Goal: Navigation & Orientation: Find specific page/section

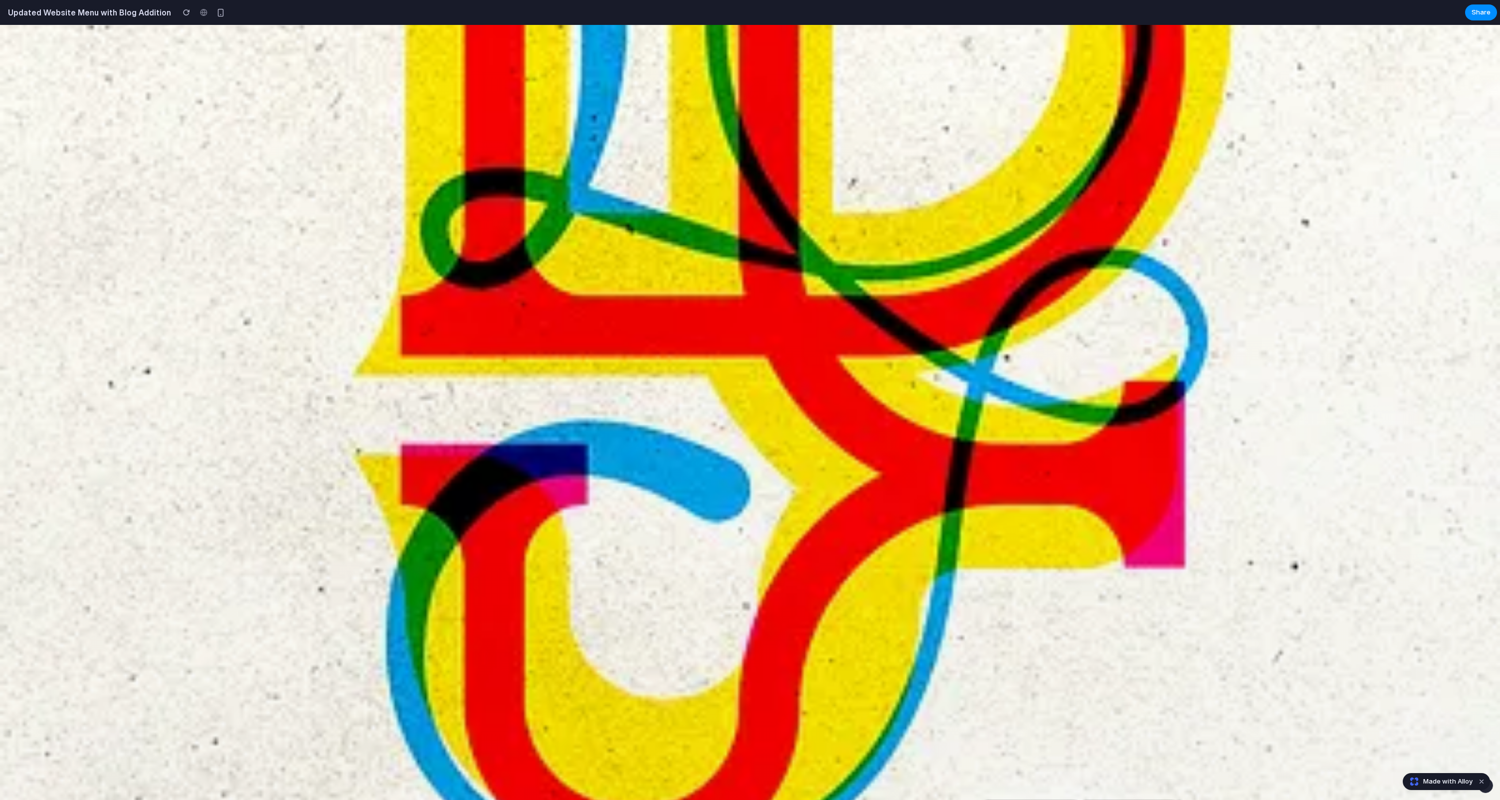
scroll to position [997, 0]
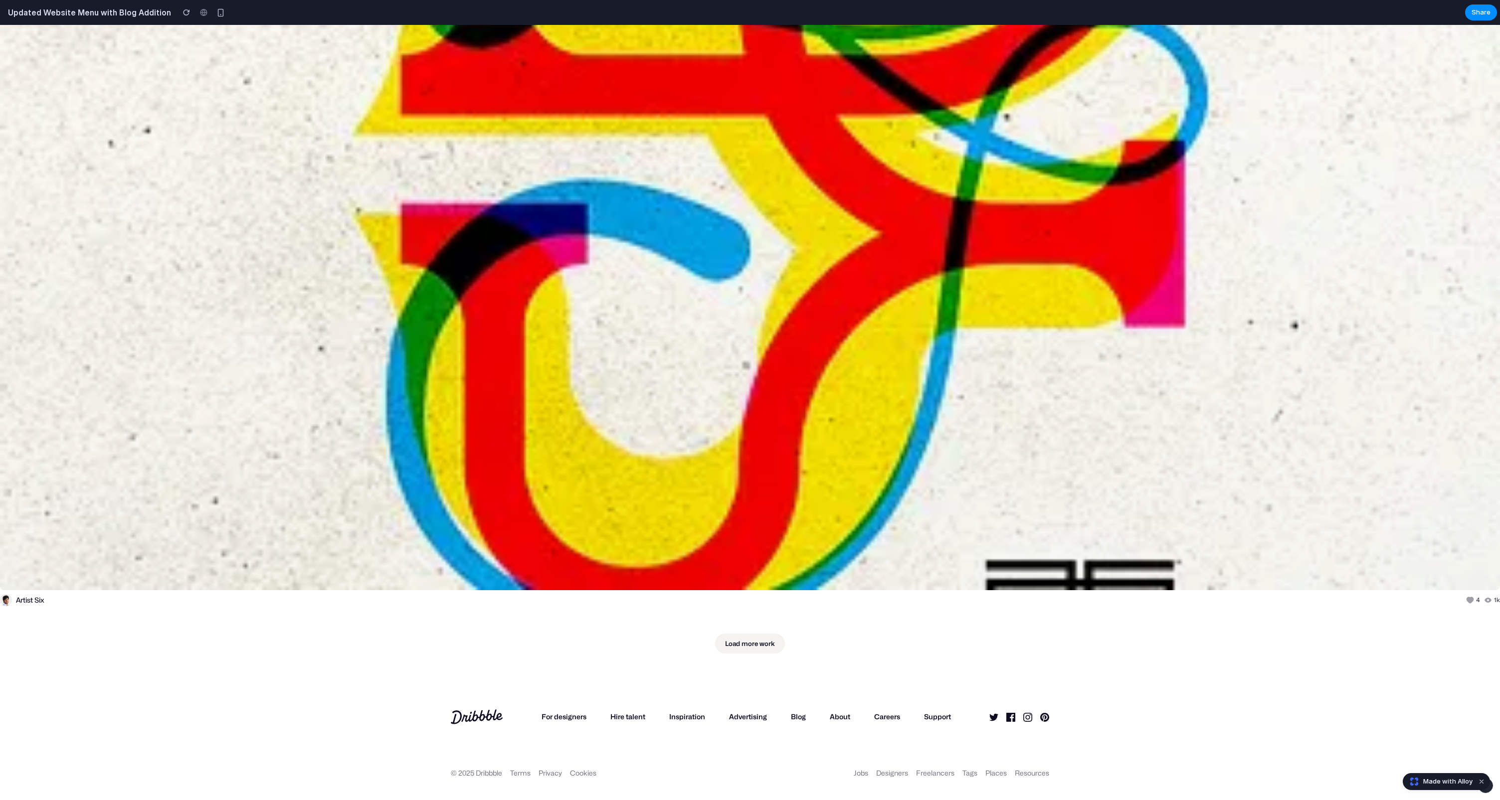
click at [741, 646] on link "Load more work" at bounding box center [750, 644] width 70 height 20
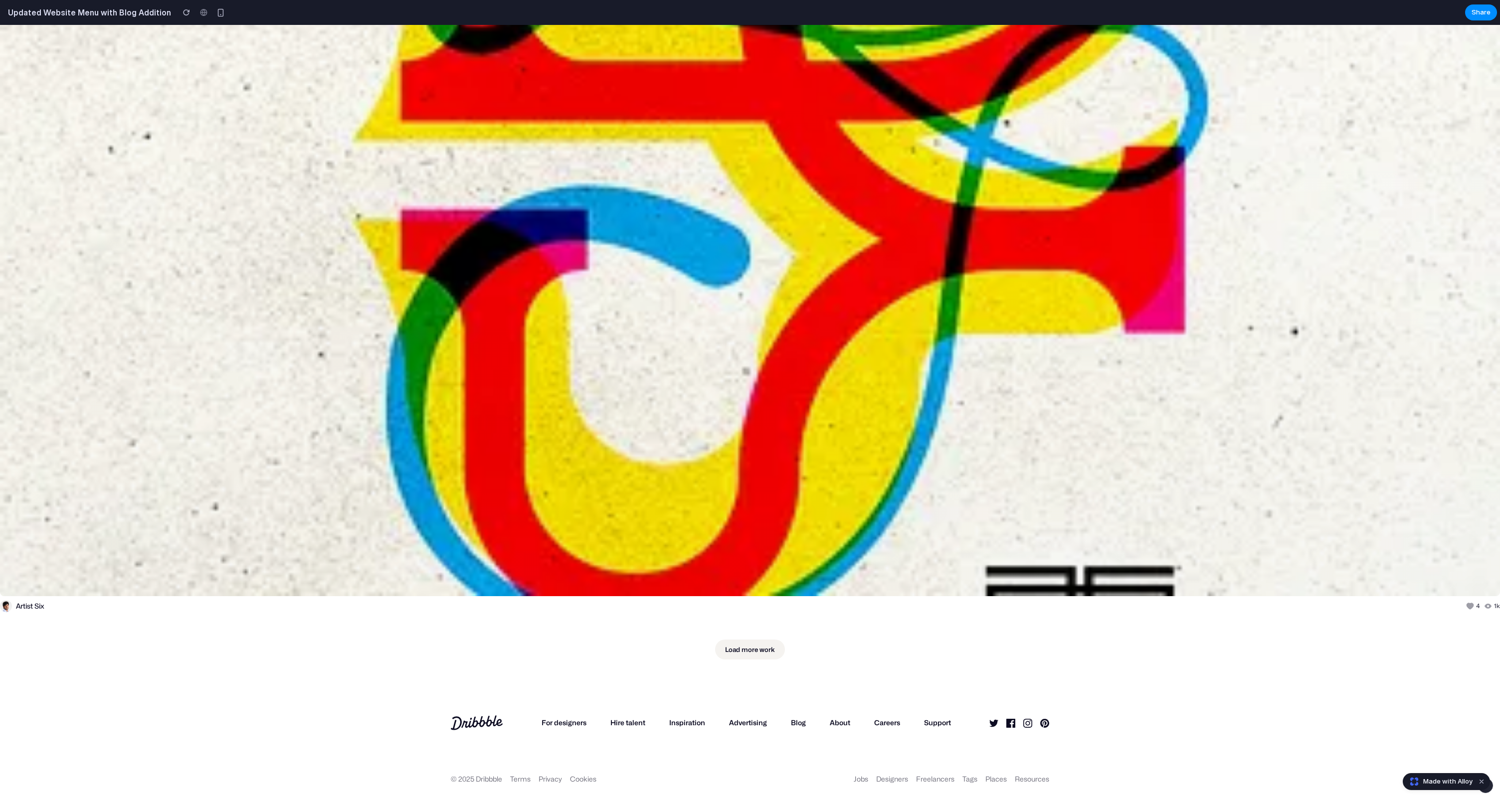
scroll to position [991, 0]
click at [751, 655] on link "Load more work" at bounding box center [750, 650] width 70 height 20
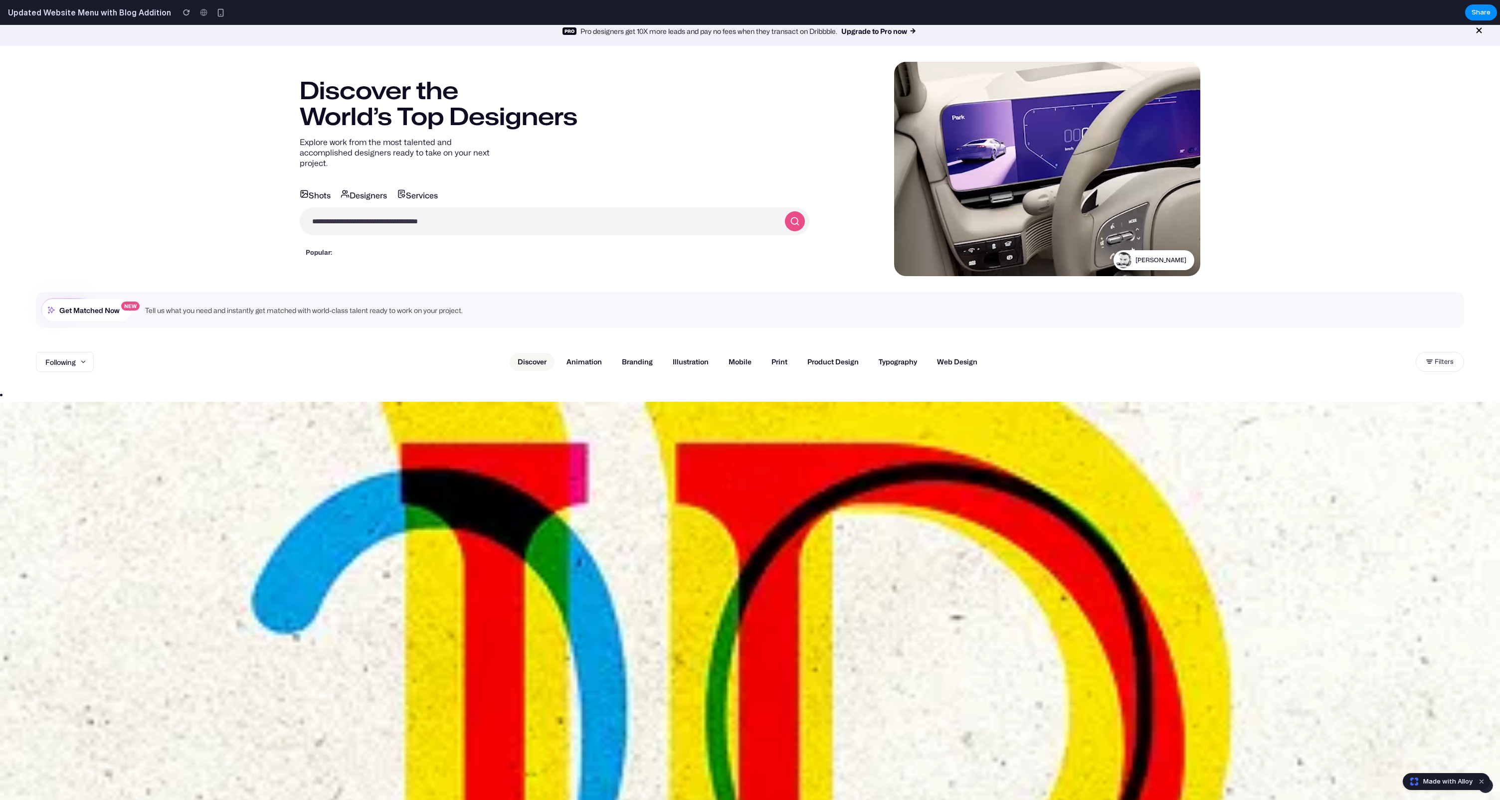
scroll to position [0, 0]
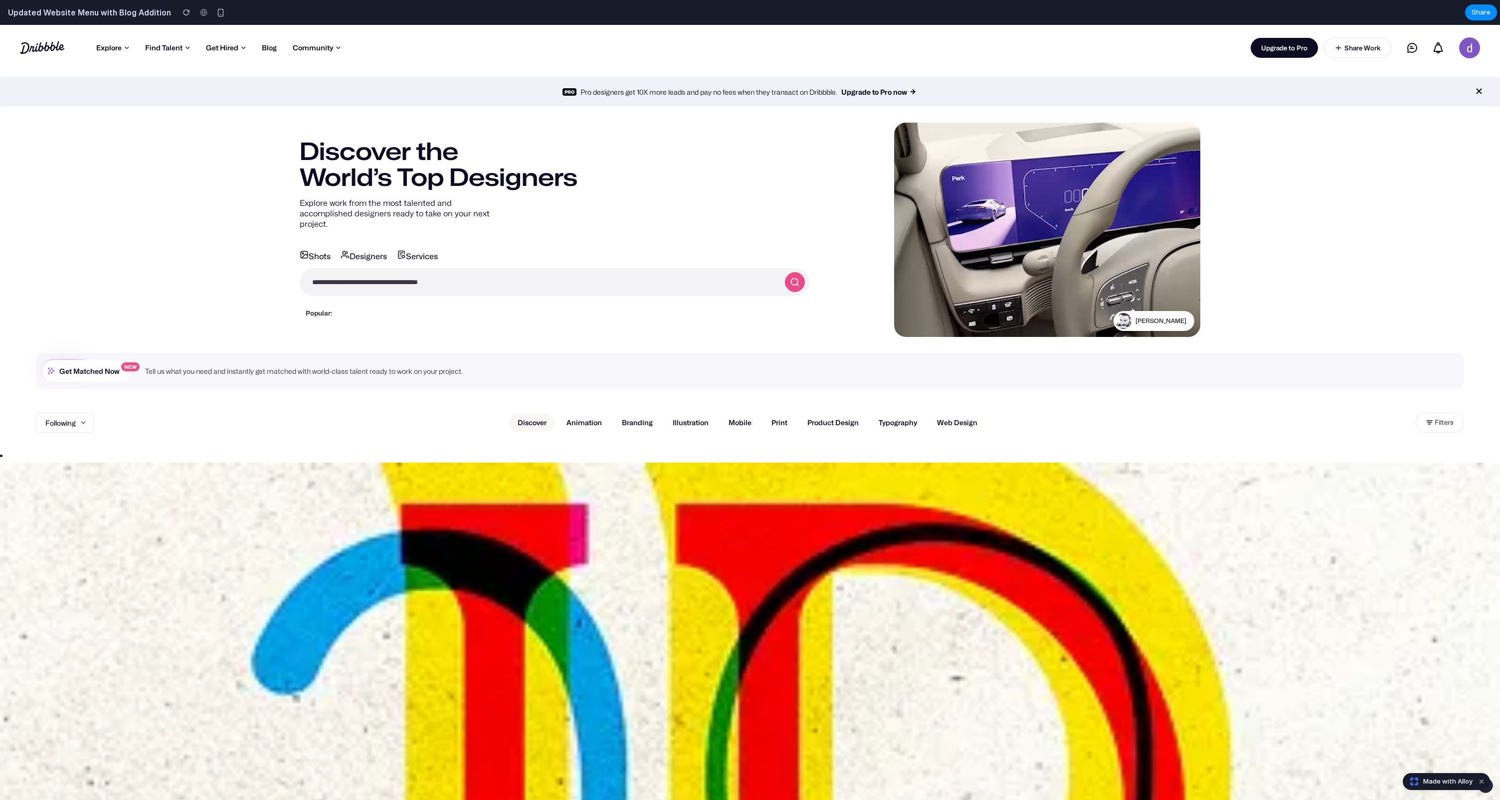
click at [1477, 89] on icon at bounding box center [1479, 91] width 12 height 8
